Goal: Check status: Check status

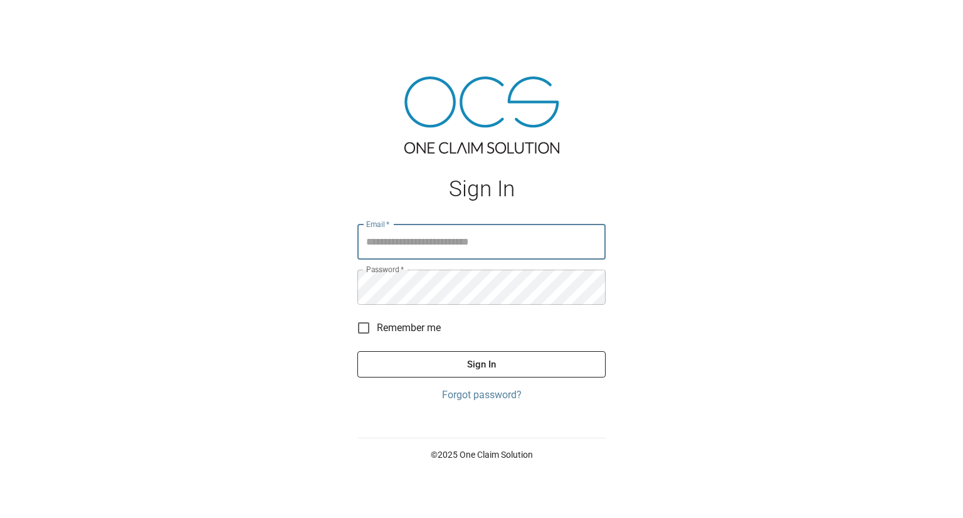
type input "**********"
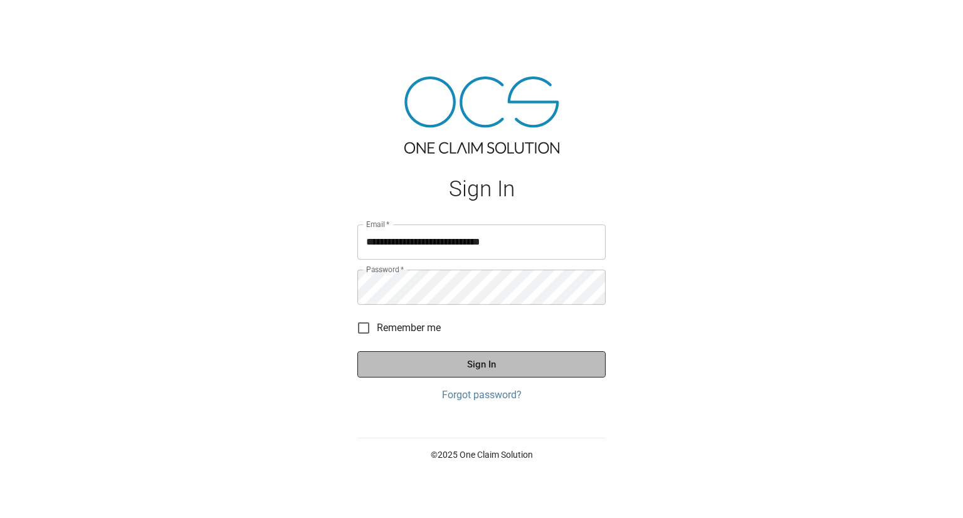
click at [487, 367] on button "Sign In" at bounding box center [481, 364] width 248 height 26
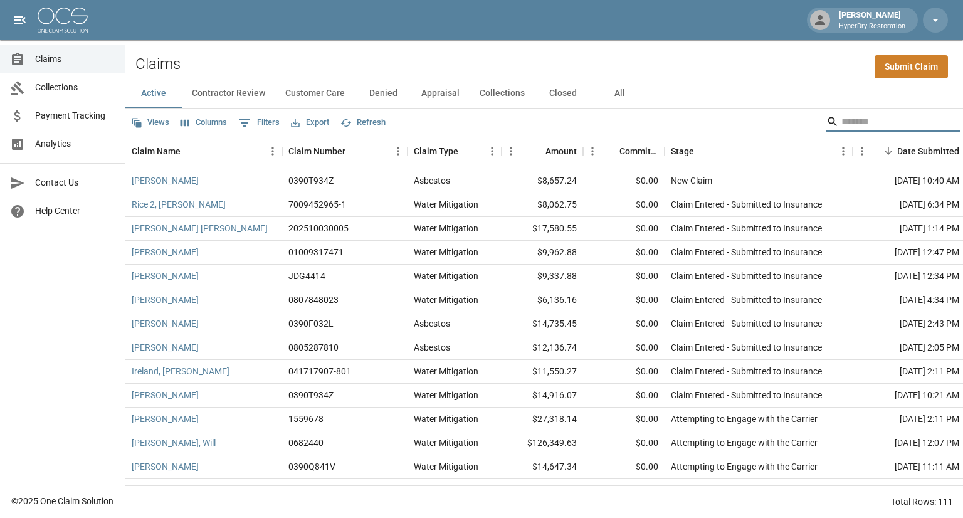
click at [841, 120] on input "Search" at bounding box center [891, 122] width 100 height 20
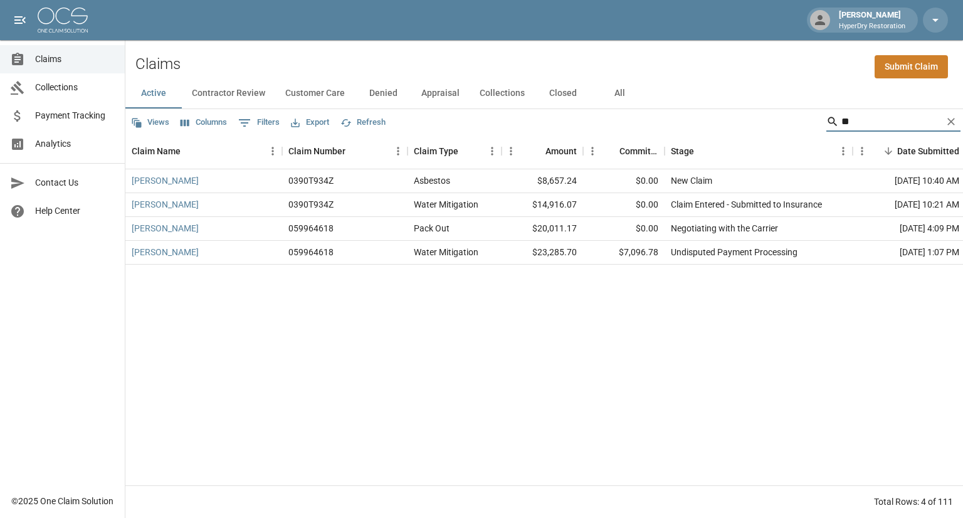
type input "*"
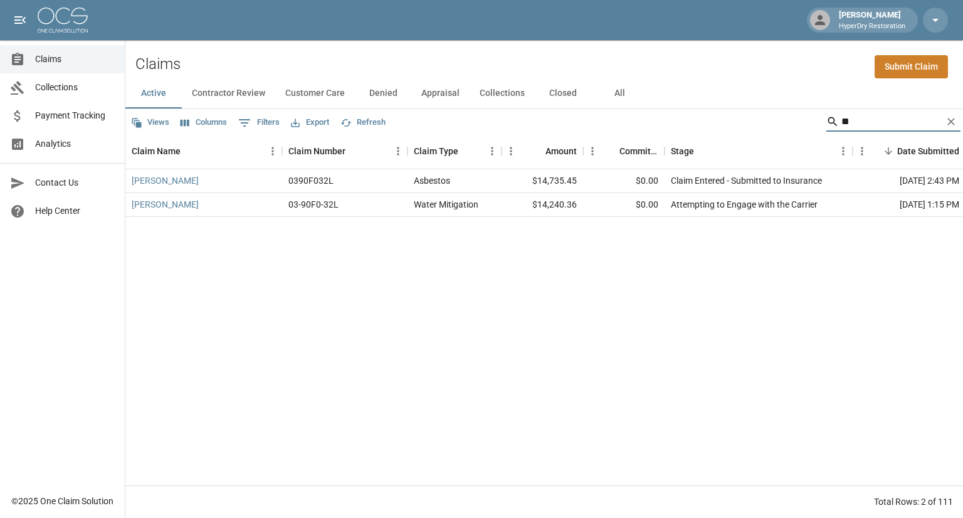
type input "*"
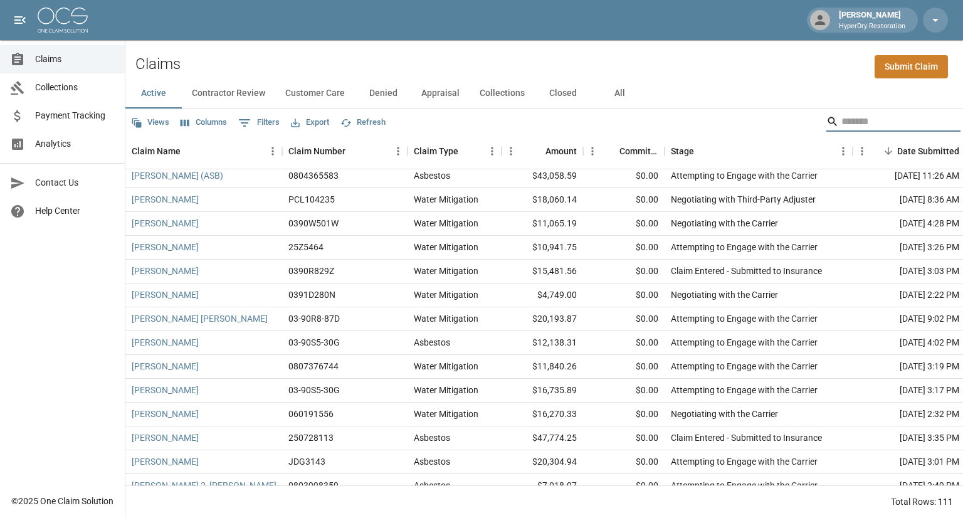
scroll to position [338, 0]
click at [80, 108] on link "Payment Tracking" at bounding box center [62, 116] width 125 height 28
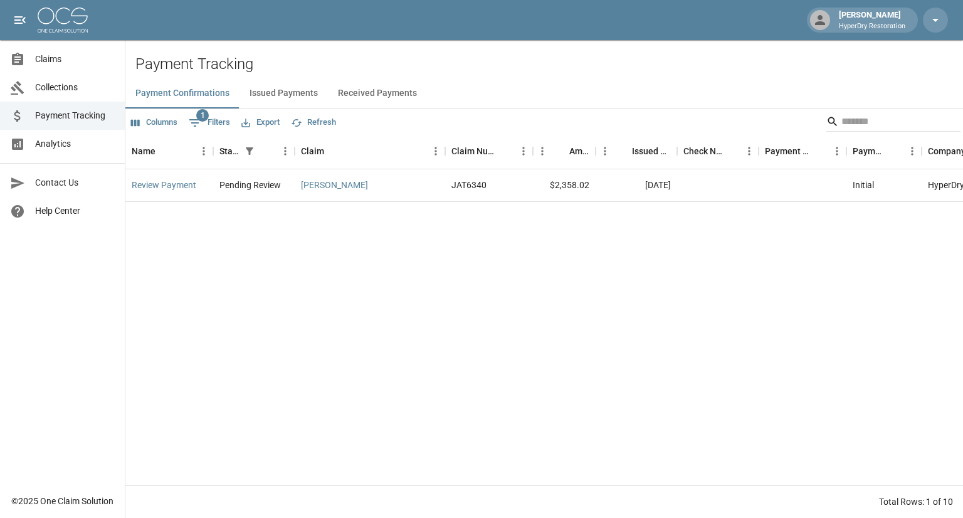
click at [382, 91] on button "Received Payments" at bounding box center [377, 93] width 99 height 30
